Goal: Book appointment/travel/reservation

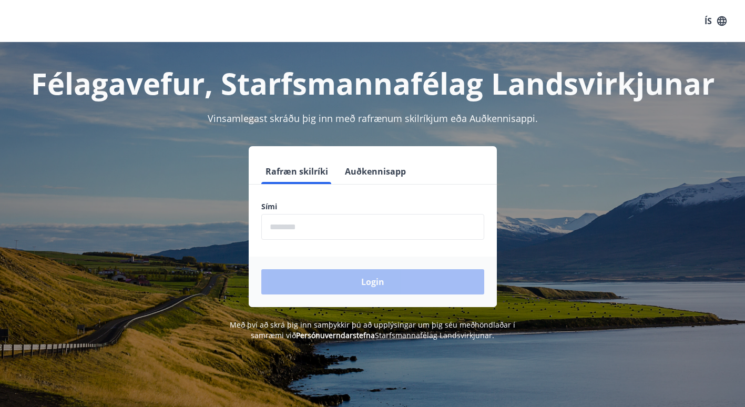
click at [350, 229] on input "phone" at bounding box center [372, 227] width 223 height 26
type input "********"
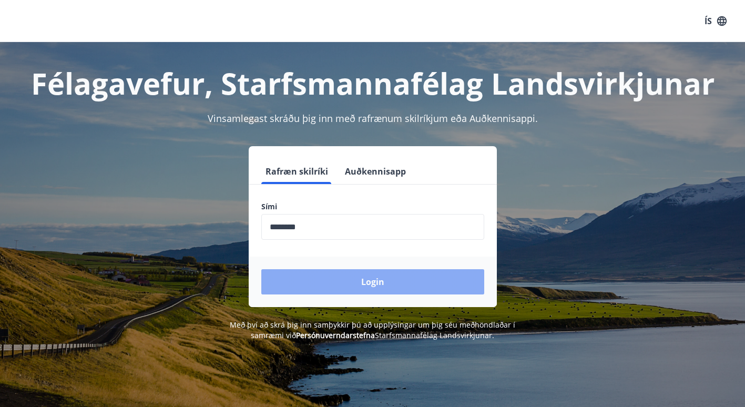
click at [372, 279] on button "Login" at bounding box center [372, 281] width 223 height 25
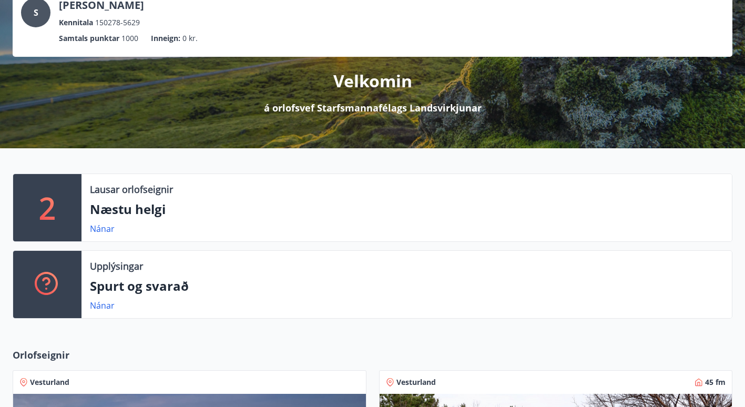
scroll to position [71, 0]
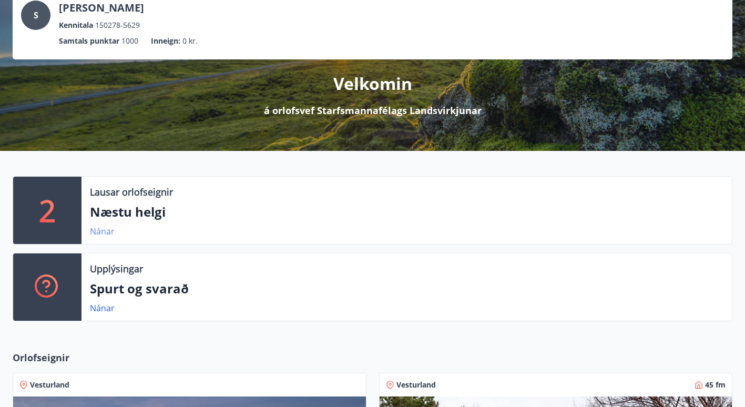
click at [95, 232] on link "Nánar" at bounding box center [102, 231] width 25 height 12
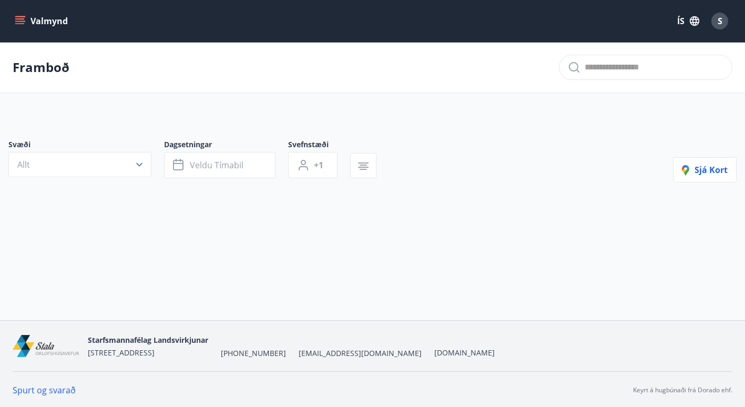
type input "*"
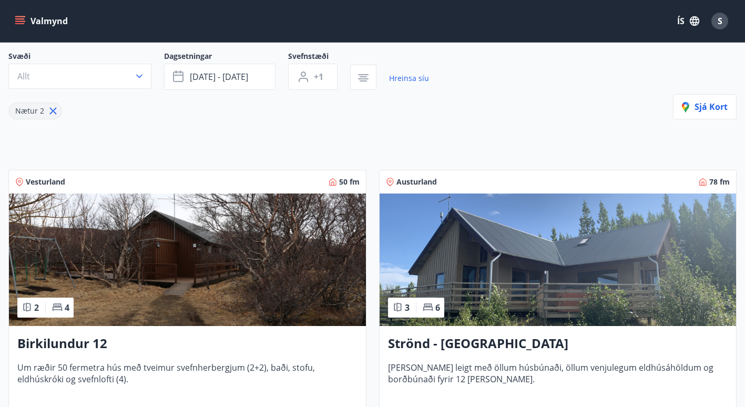
scroll to position [88, 0]
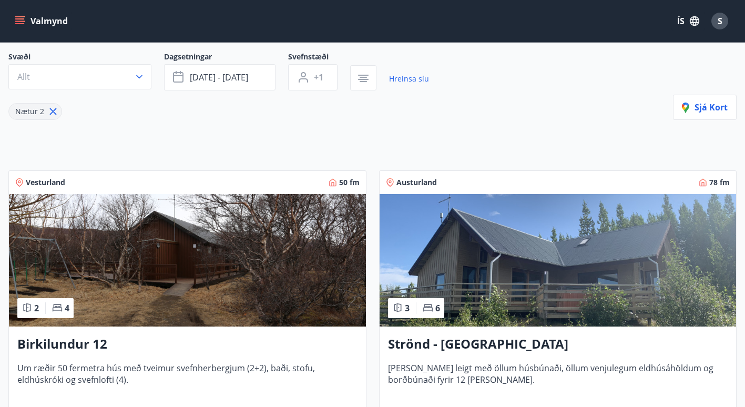
click at [90, 361] on div "Birkilundur 12 Um ræðir 50 fermetra hús með tveimur svefnherbergjum (2+2), baði…" at bounding box center [187, 384] width 357 height 116
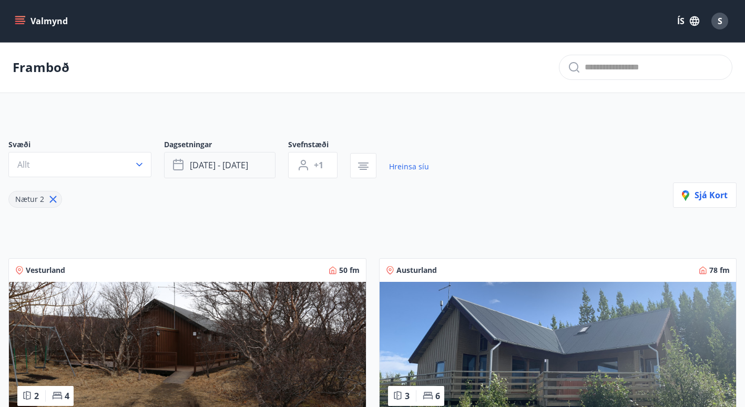
click at [236, 166] on span "sep 19 - sep 22" at bounding box center [219, 165] width 58 height 12
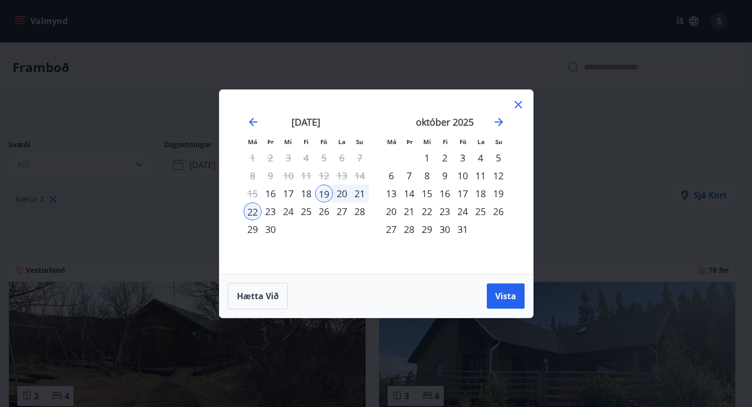
click at [327, 212] on div "26" at bounding box center [324, 211] width 18 height 18
click at [361, 211] on div "28" at bounding box center [360, 211] width 18 height 18
click at [502, 293] on span "Vista" at bounding box center [505, 296] width 21 height 12
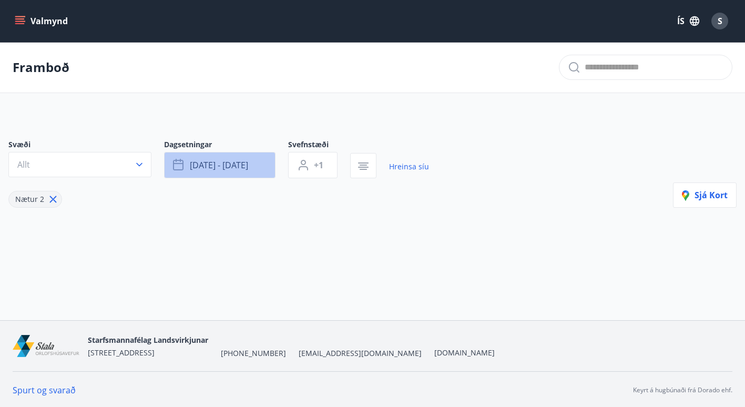
click at [266, 166] on button "sep 26 - sep 28" at bounding box center [219, 165] width 111 height 26
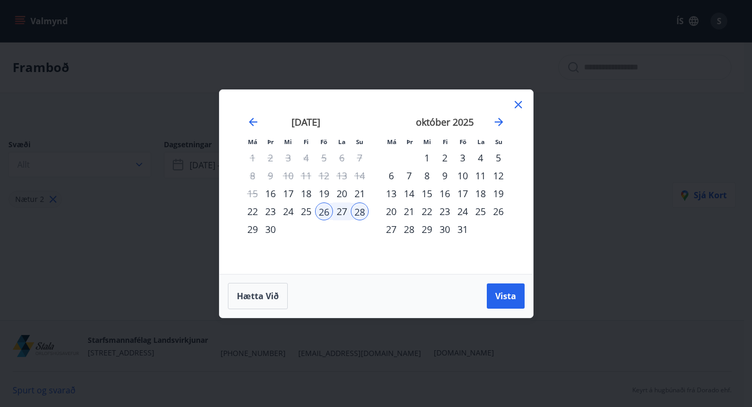
click at [463, 174] on div "10" at bounding box center [463, 176] width 18 height 18
click at [502, 174] on div "12" at bounding box center [499, 176] width 18 height 18
click at [508, 292] on span "Vista" at bounding box center [505, 296] width 21 height 12
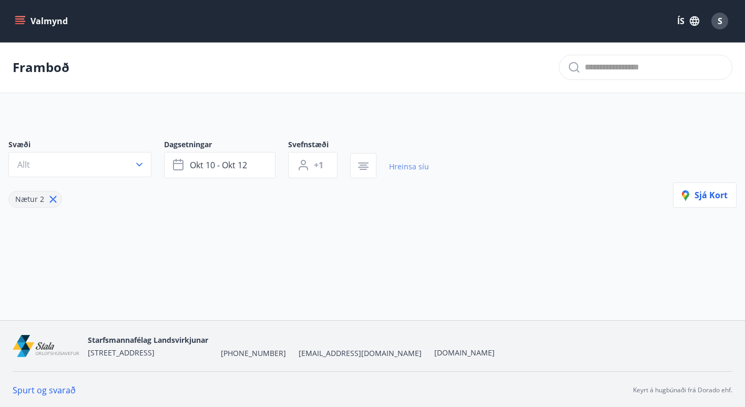
click at [410, 167] on link "Hreinsa síu" at bounding box center [409, 166] width 40 height 23
type input "*"
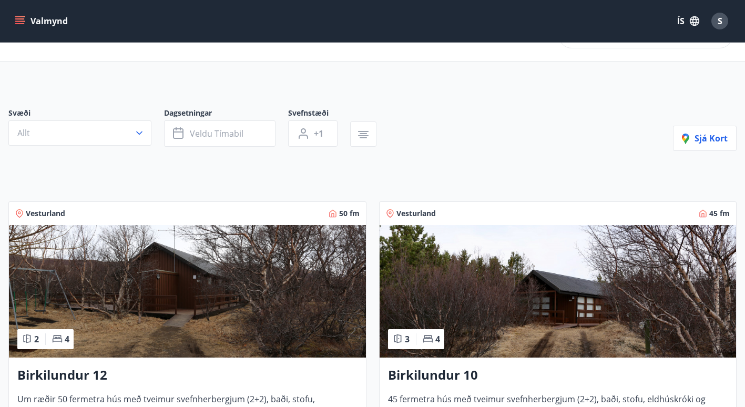
scroll to position [1, 0]
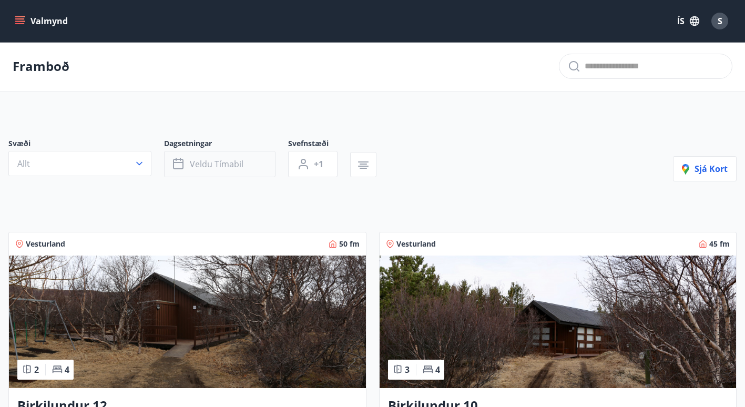
click at [229, 158] on span "Veldu tímabil" at bounding box center [217, 164] width 54 height 12
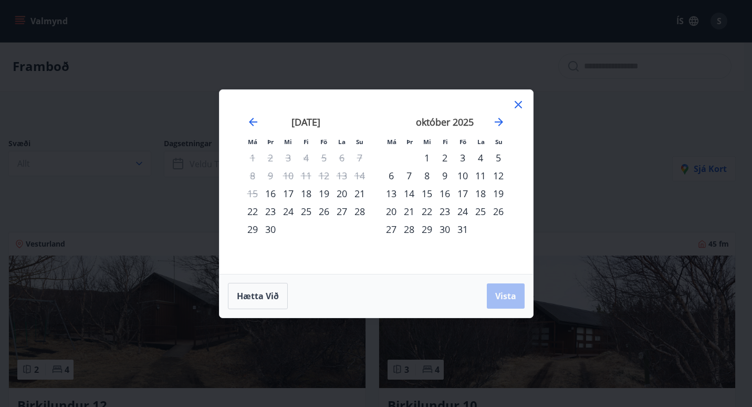
click at [463, 191] on div "17" at bounding box center [463, 193] width 18 height 18
click at [497, 195] on div "19" at bounding box center [499, 193] width 18 height 18
click at [508, 286] on button "Vista" at bounding box center [506, 295] width 38 height 25
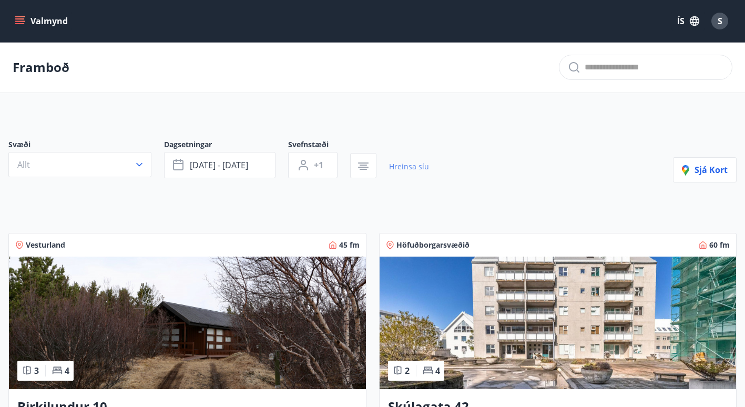
click at [412, 165] on link "Hreinsa síu" at bounding box center [409, 166] width 40 height 23
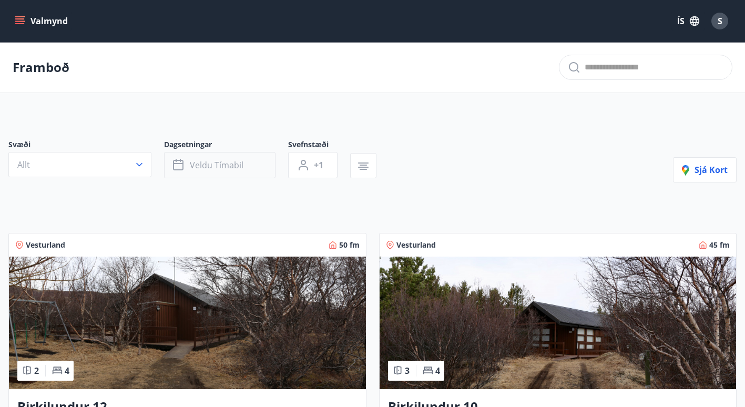
click at [251, 168] on button "Veldu tímabil" at bounding box center [219, 165] width 111 height 26
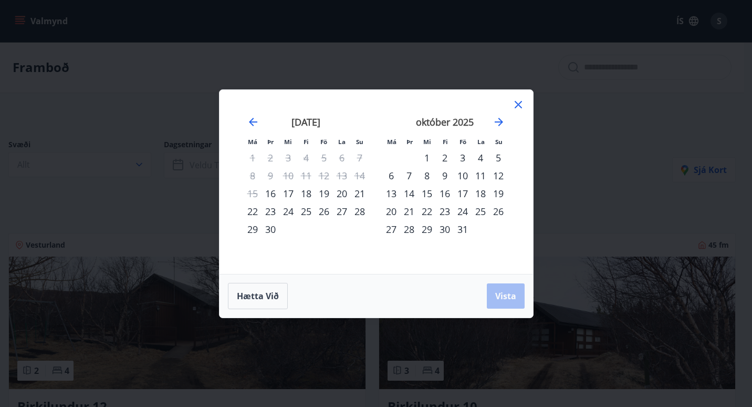
click at [325, 213] on div "26" at bounding box center [324, 211] width 18 height 18
click at [358, 210] on div "28" at bounding box center [360, 211] width 18 height 18
click at [500, 296] on span "Vista" at bounding box center [505, 296] width 21 height 12
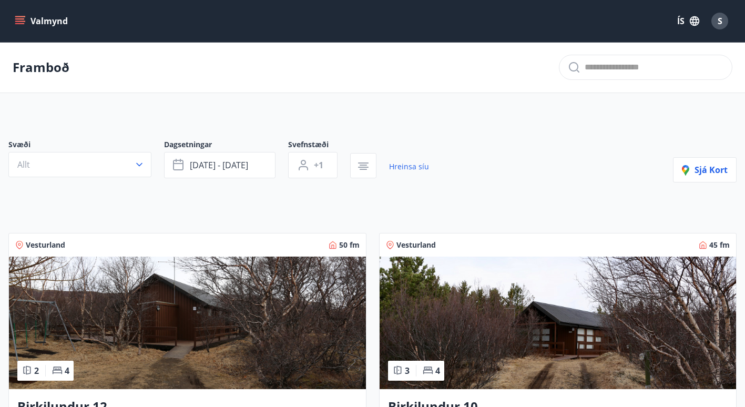
click at [39, 74] on p "Framboð" at bounding box center [41, 67] width 57 height 18
click at [24, 26] on icon "menu" at bounding box center [20, 21] width 11 height 11
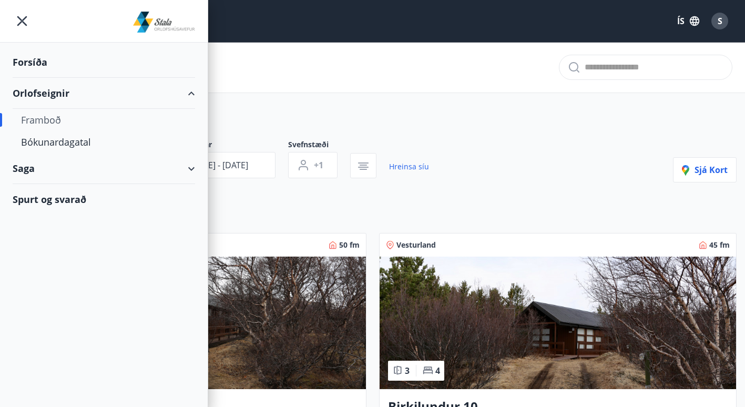
click at [40, 65] on div "Forsíða" at bounding box center [104, 62] width 182 height 31
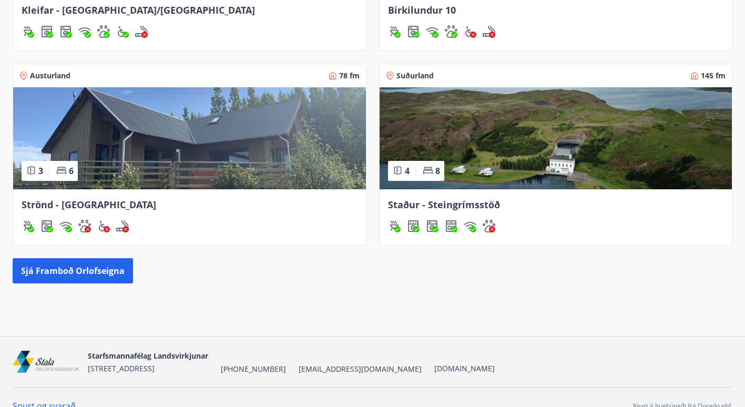
scroll to position [575, 0]
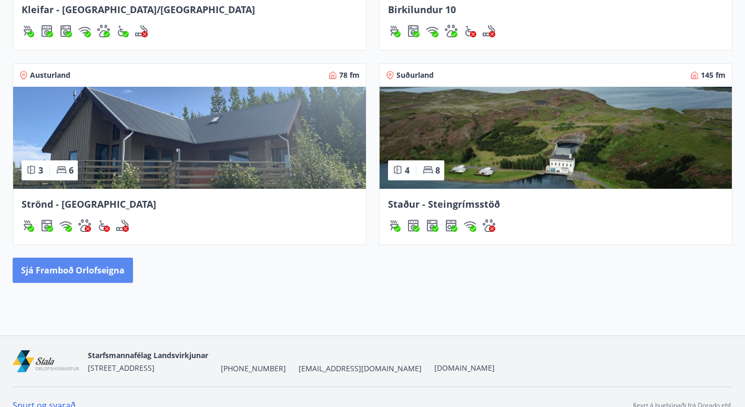
click at [74, 264] on button "Sjá framboð orlofseigna" at bounding box center [73, 269] width 120 height 25
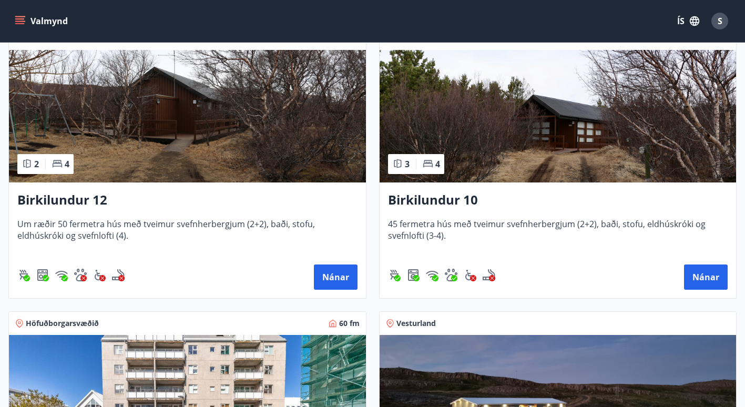
scroll to position [209, 0]
